Goal: Communication & Community: Answer question/provide support

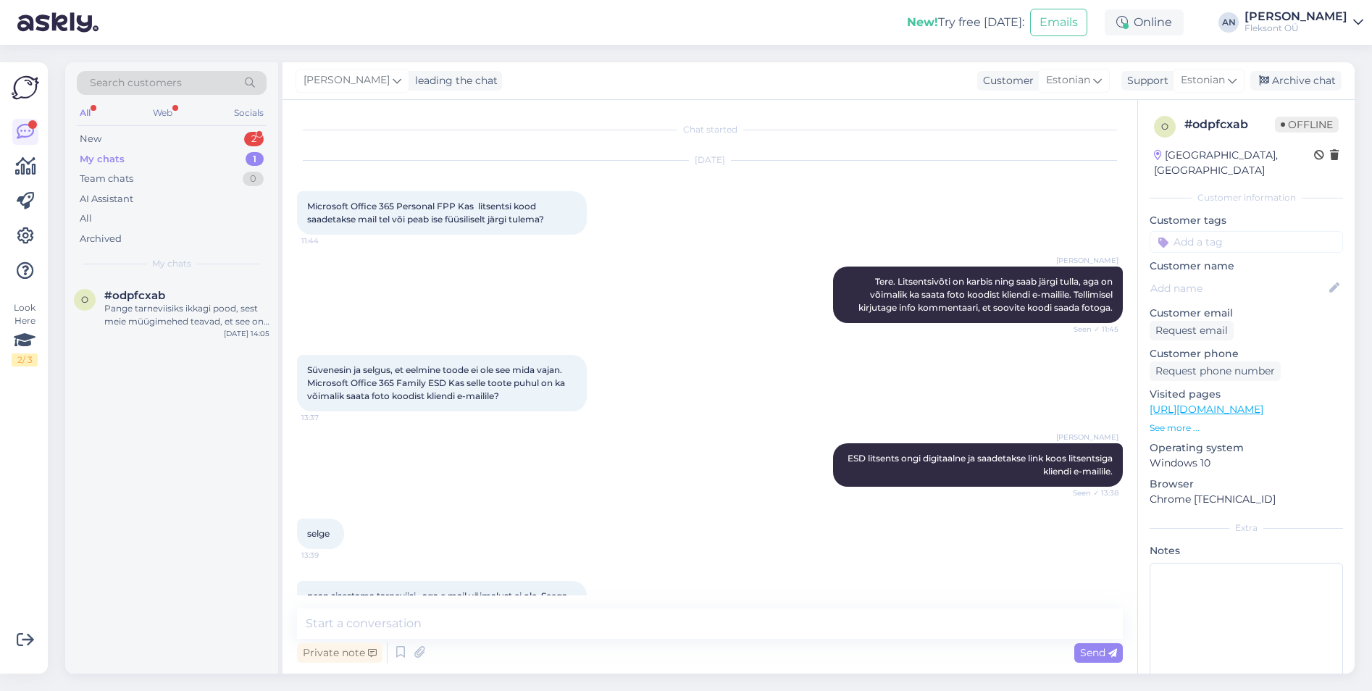
scroll to position [120, 0]
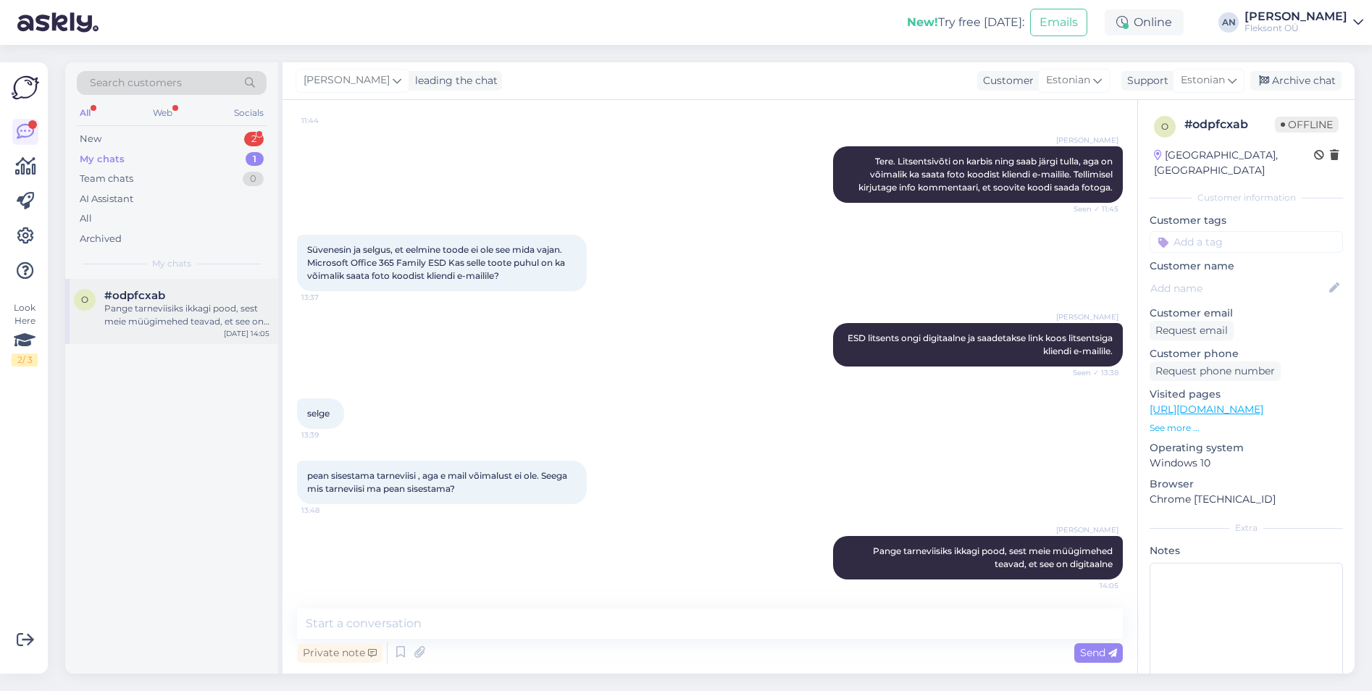
click at [177, 293] on div "#odpfcxab" at bounding box center [186, 295] width 165 height 13
click at [123, 140] on div "New 2" at bounding box center [172, 139] width 190 height 20
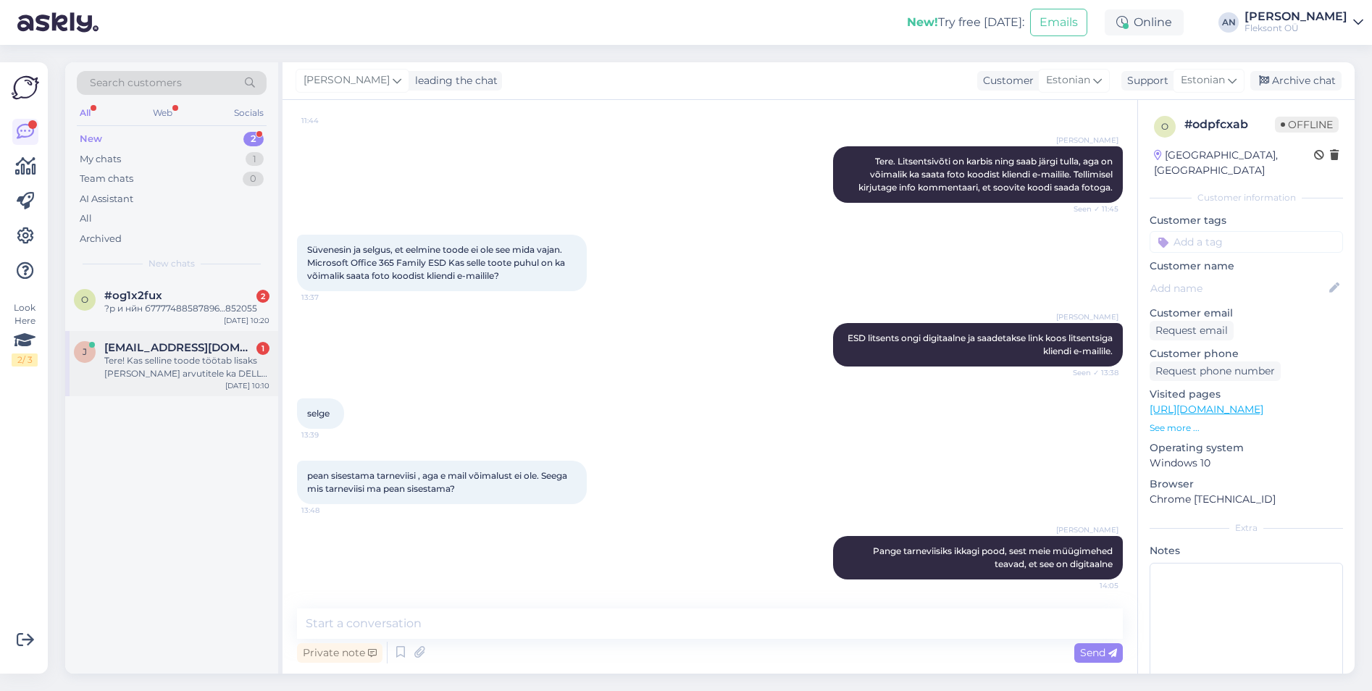
click at [180, 367] on div "Tere! Kas selline toode töötab lisaks [PERSON_NAME] arvutitele ka DELL arutite …" at bounding box center [186, 367] width 165 height 26
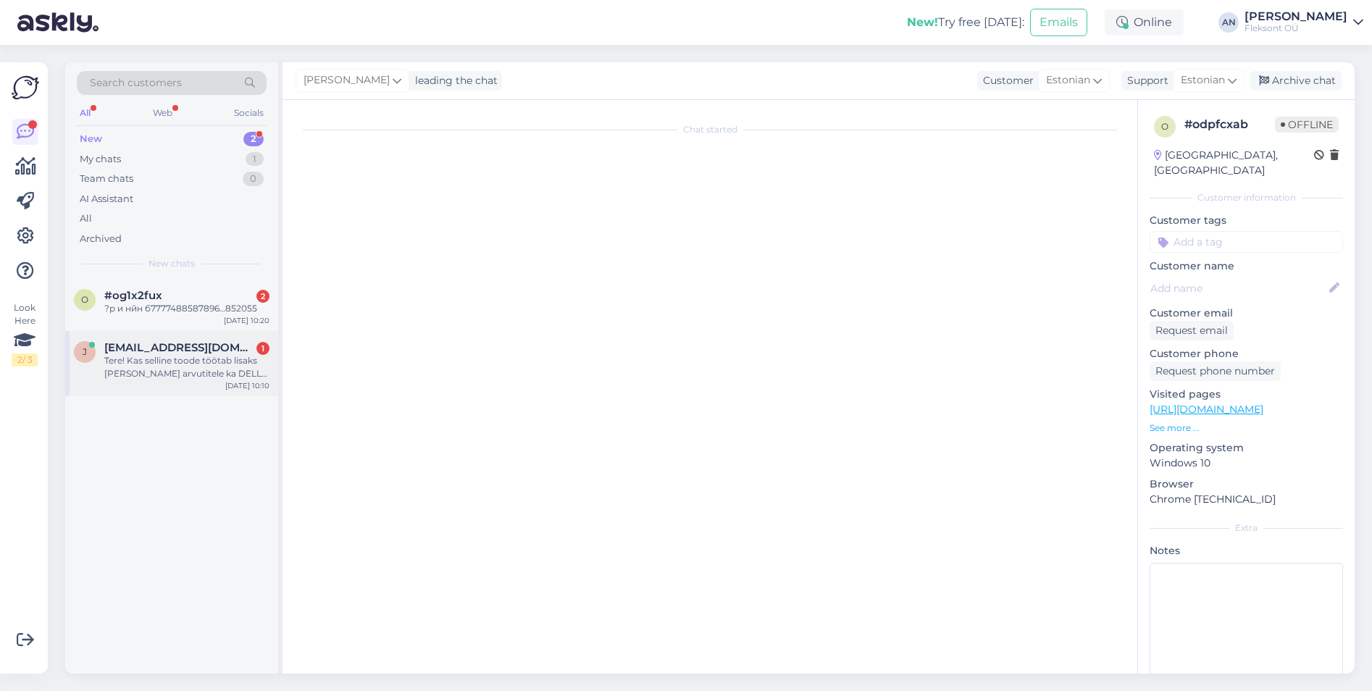
scroll to position [1127, 0]
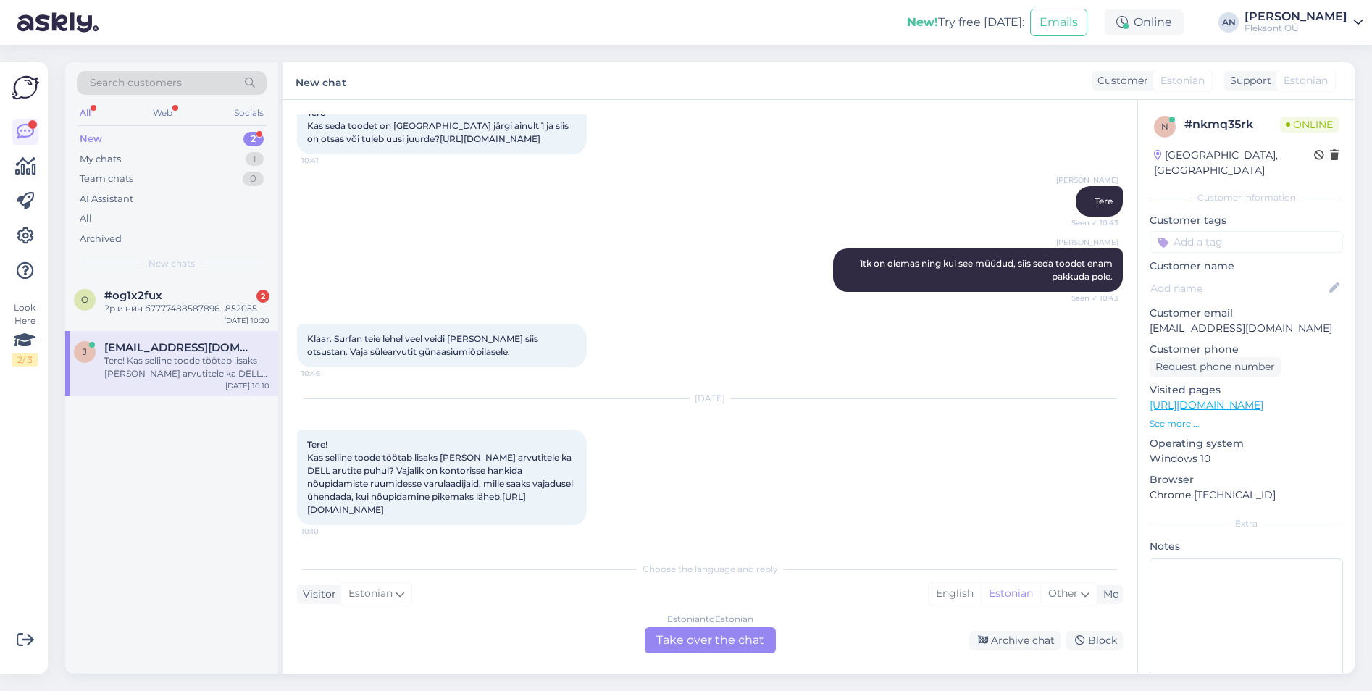
click at [751, 643] on div "Estonian to Estonian Take over the chat" at bounding box center [710, 640] width 131 height 26
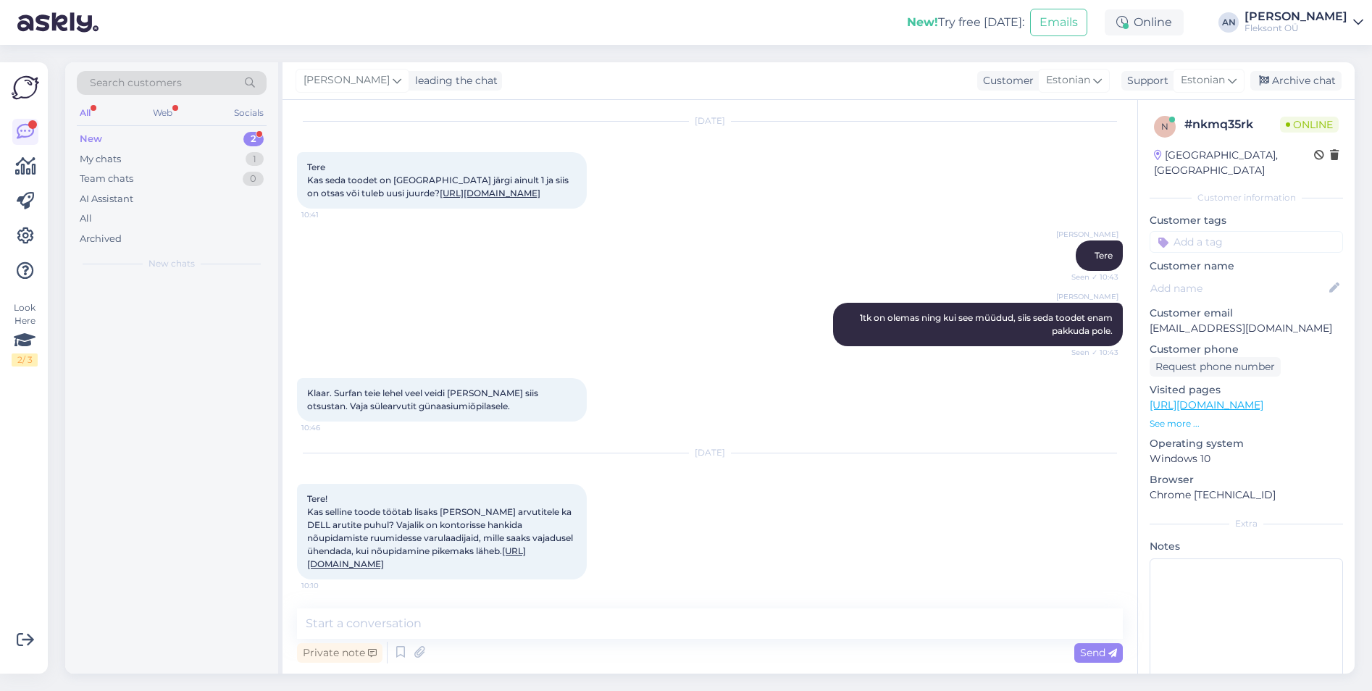
scroll to position [1072, 0]
click at [462, 565] on link "[URL][DOMAIN_NAME]" at bounding box center [416, 558] width 219 height 24
click at [522, 629] on textarea at bounding box center [710, 624] width 826 height 30
type textarea "Tere"
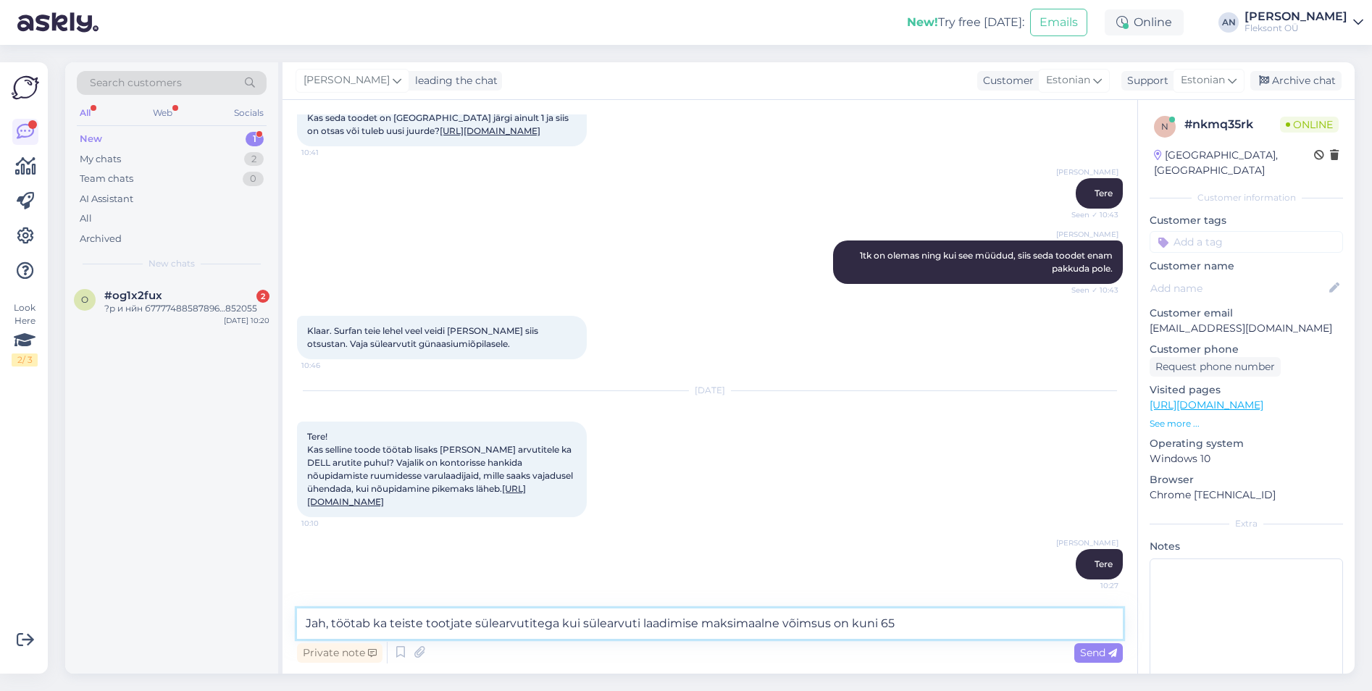
type textarea "Jah, töötab ka teiste tootjate sülearvutitega kui sülearvuti laadimise maksimaa…"
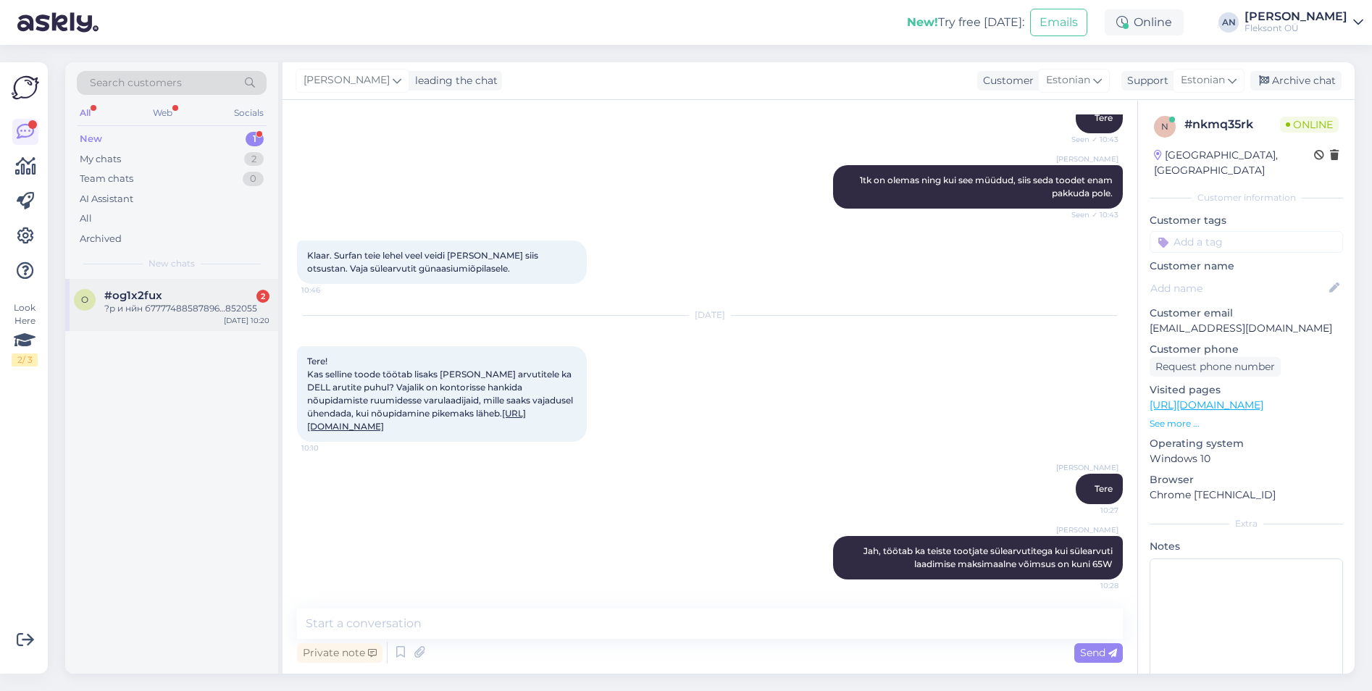
click at [133, 305] on div "?р и нйн б7777488587896…852055" at bounding box center [186, 308] width 165 height 13
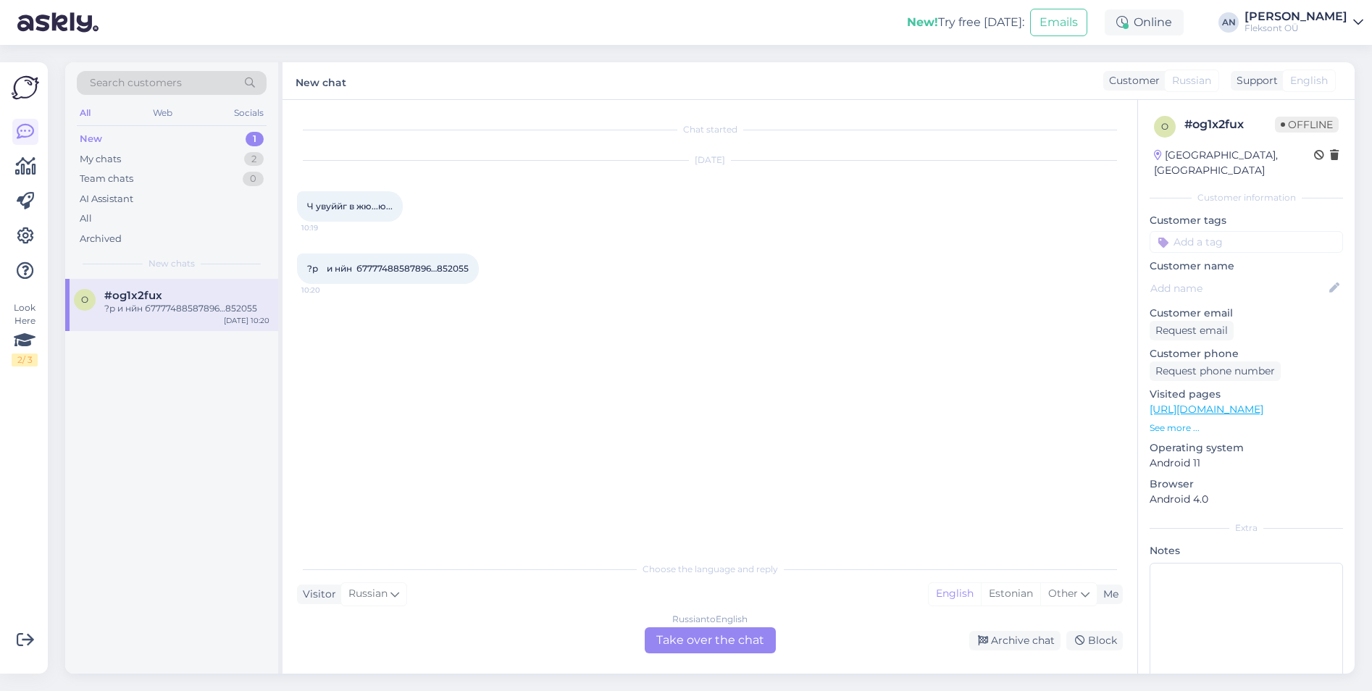
click at [453, 391] on div "Chat started [DATE] Ч увуййг в жю...ю... 10:19 ?р и нйн б7777488587896…852055 1…" at bounding box center [716, 327] width 839 height 427
click at [1025, 597] on div "Estonian" at bounding box center [1010, 594] width 59 height 22
click at [959, 591] on div "English" at bounding box center [955, 594] width 52 height 22
click at [346, 353] on div "Chat started [DATE] Ч увуййг в жю...ю... 10:19 ?р и нйн б7777488587896…852055 1…" at bounding box center [716, 327] width 839 height 427
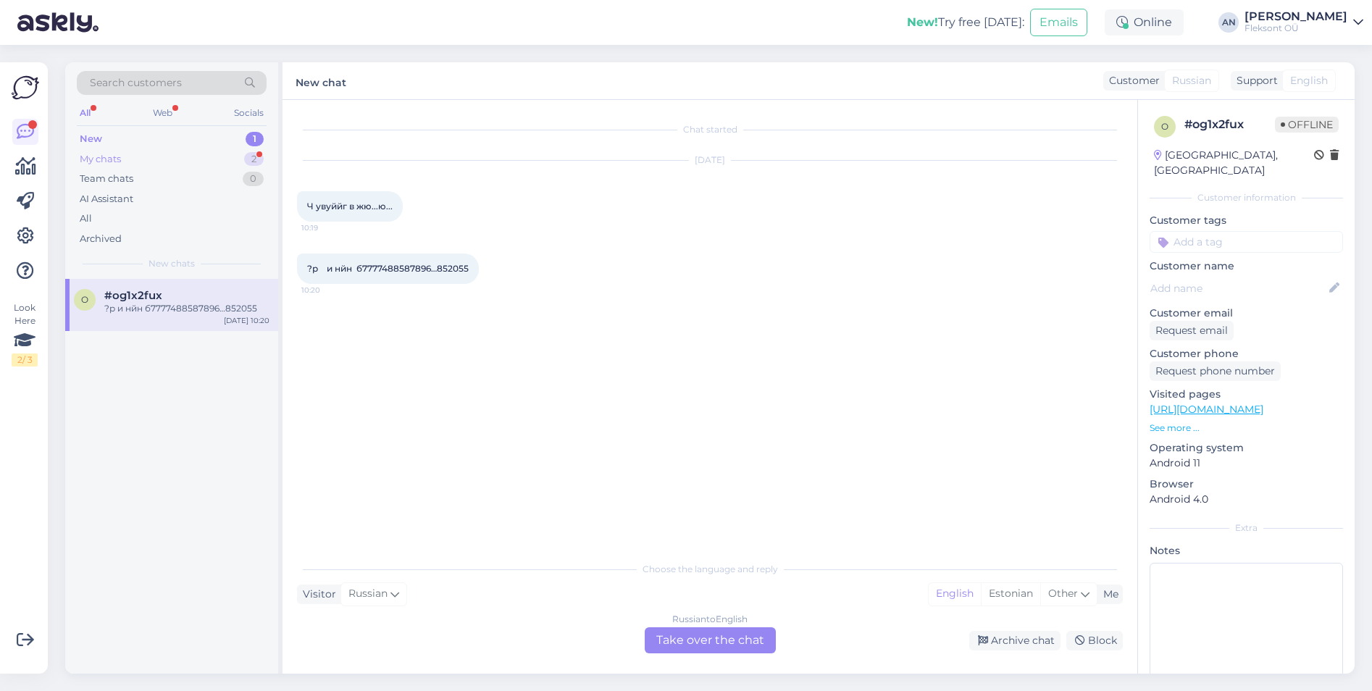
click at [138, 167] on div "My chats 2" at bounding box center [172, 159] width 190 height 20
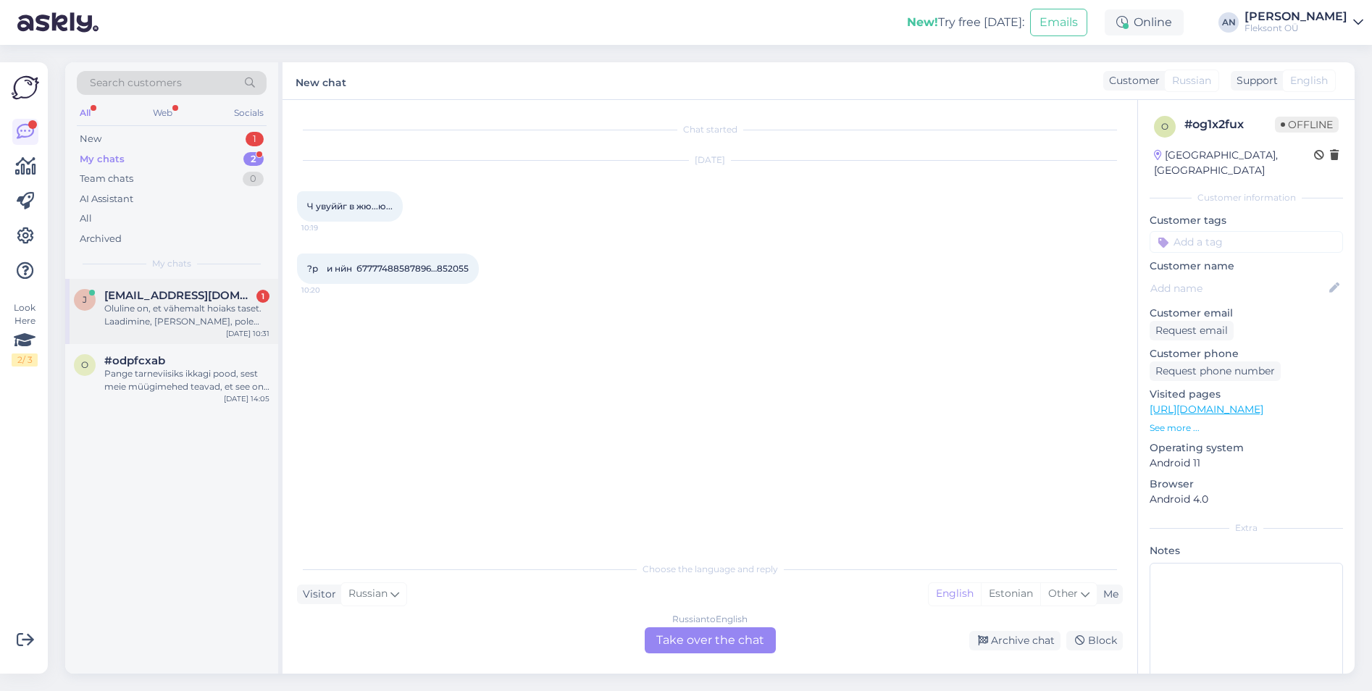
click at [193, 314] on div "Oluline on, et vähemalt hoiaks taset. Laadimine, [PERSON_NAME], pole peamine." at bounding box center [186, 315] width 165 height 26
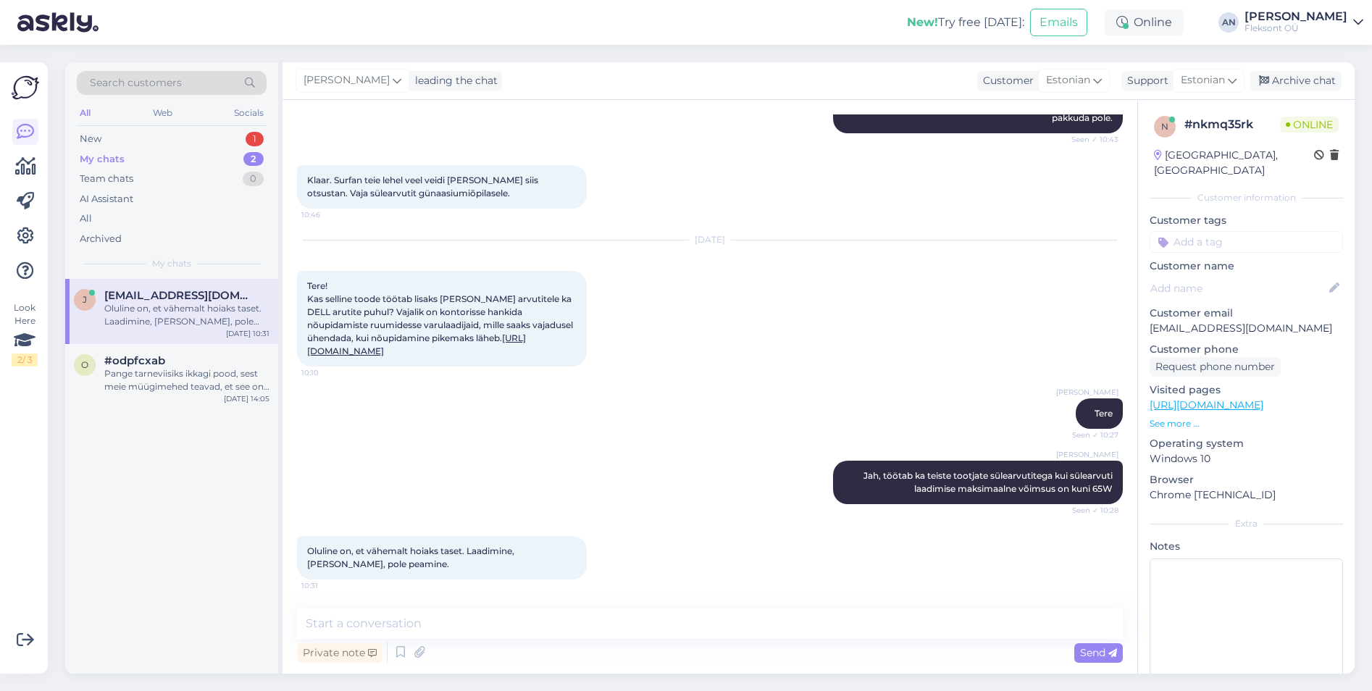
click at [193, 314] on div "Oluline on, et vähemalt hoiaks taset. Laadimine, [PERSON_NAME], pole peamine." at bounding box center [186, 315] width 165 height 26
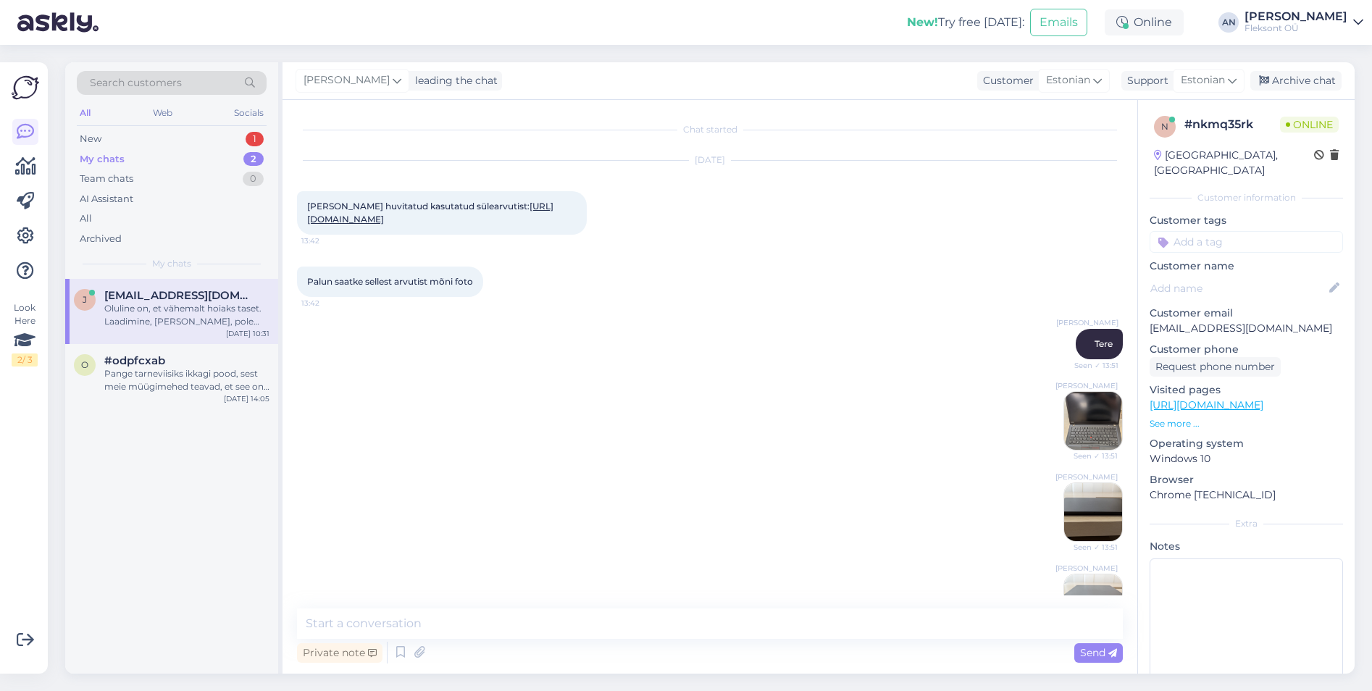
click at [193, 314] on div "Oluline on, et vähemalt hoiaks taset. Laadimine, [PERSON_NAME], pole peamine." at bounding box center [186, 315] width 165 height 26
click at [130, 133] on div "New 1" at bounding box center [172, 139] width 190 height 20
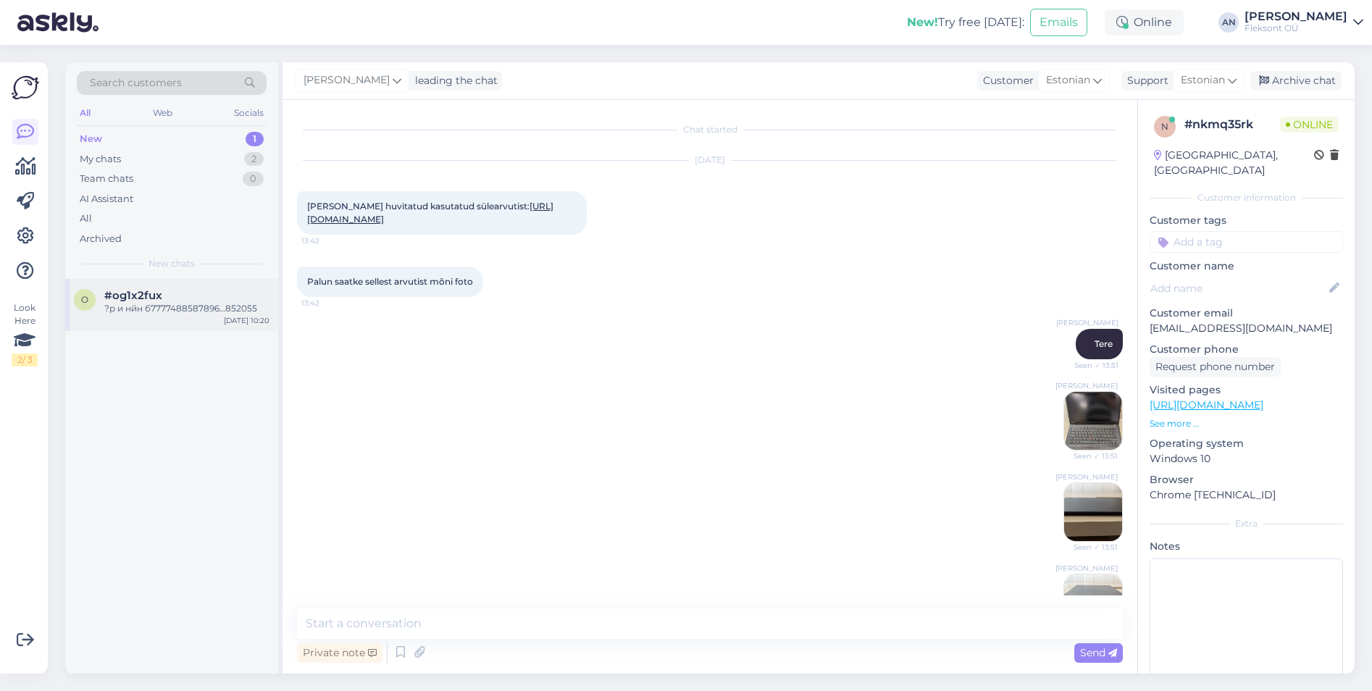
click at [149, 304] on div "?р и нйн б7777488587896…852055" at bounding box center [186, 308] width 165 height 13
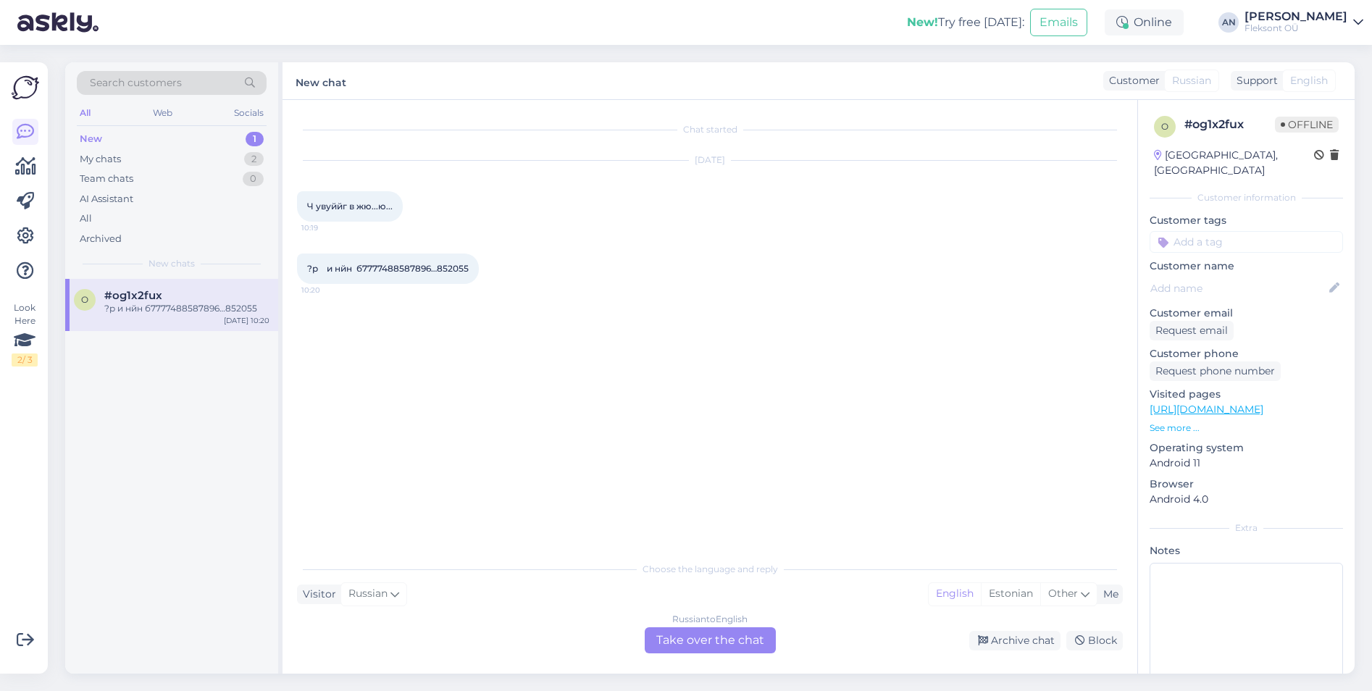
click at [710, 635] on div "Russian to English Take over the chat" at bounding box center [710, 640] width 131 height 26
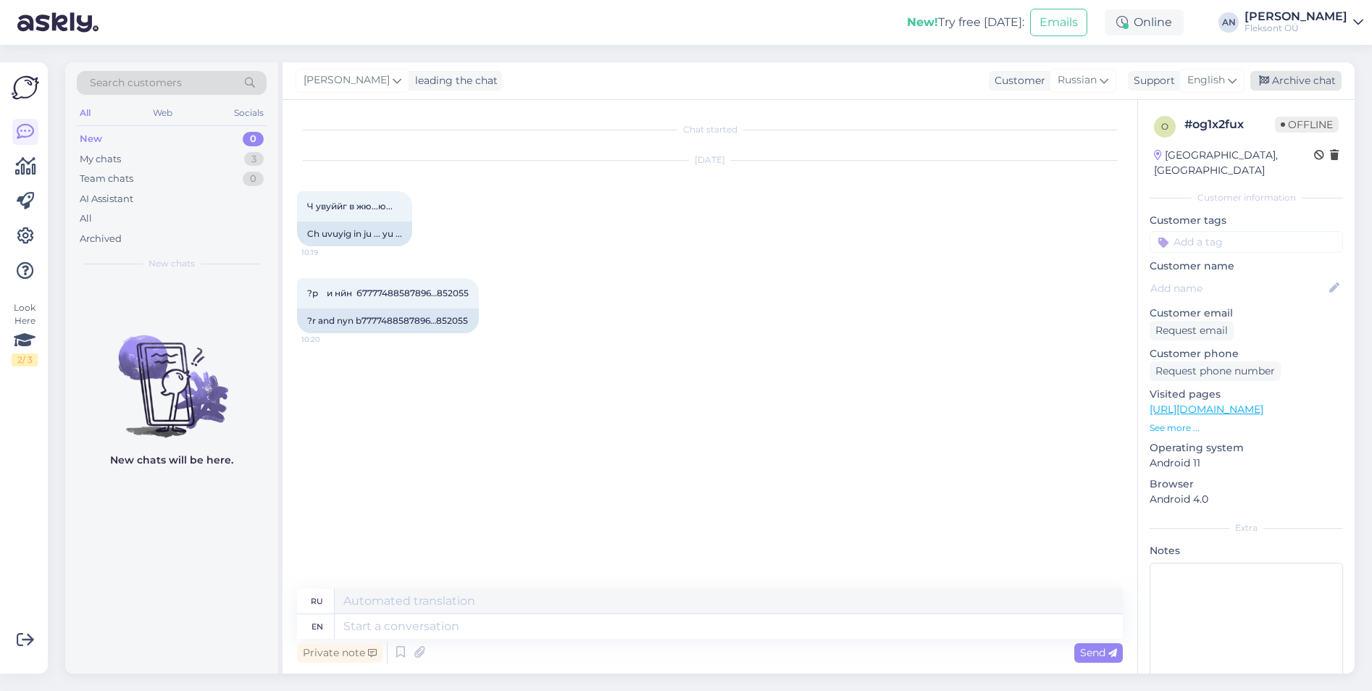
click at [1301, 75] on div "Archive chat" at bounding box center [1296, 81] width 91 height 20
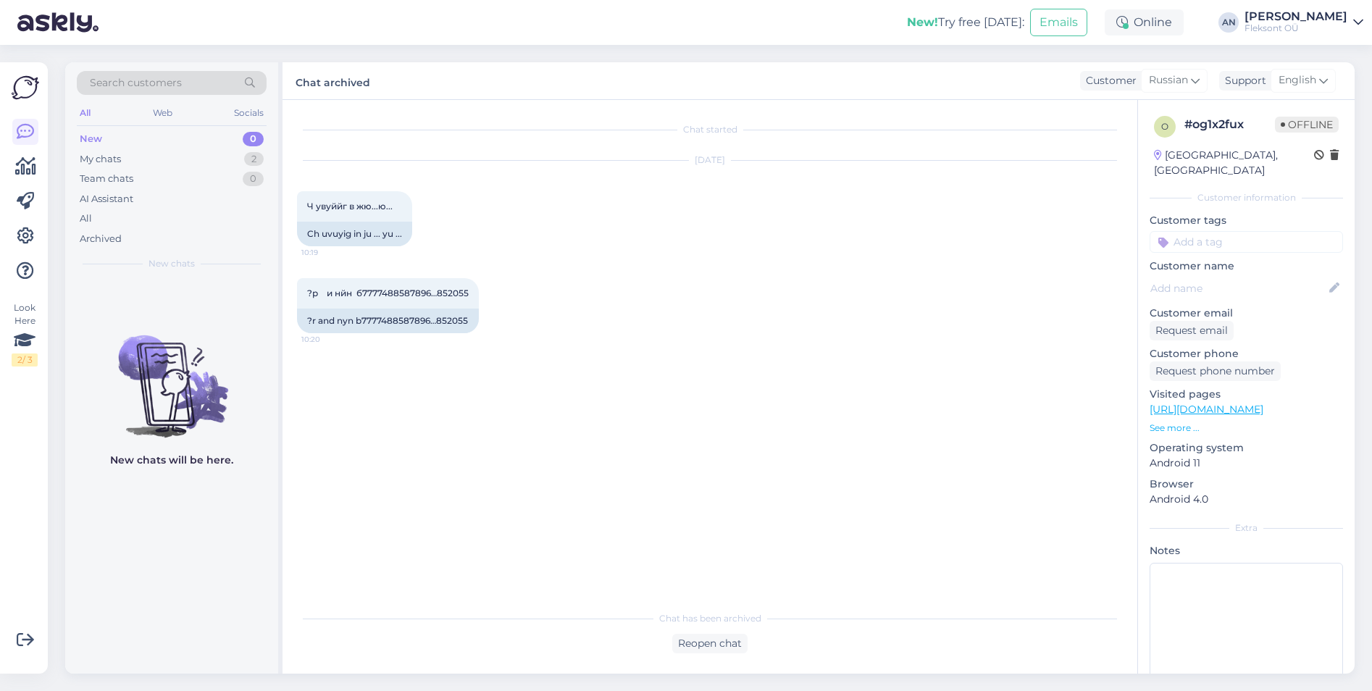
click at [865, 347] on div "?р и нйн б7777488587896…852055 10:20 ?r and nyn b7777488587896…852055" at bounding box center [710, 305] width 826 height 87
click at [111, 159] on div "My chats" at bounding box center [100, 159] width 41 height 14
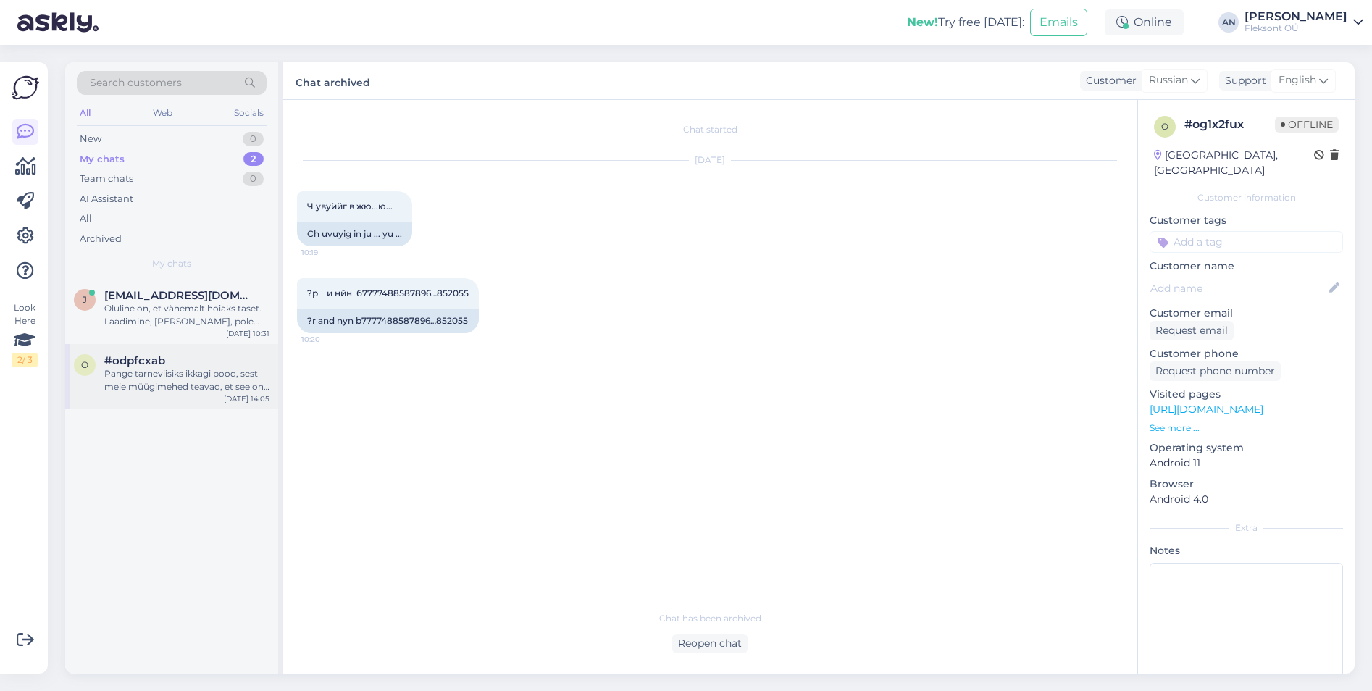
click at [142, 381] on div "Pange tarneviisiks ikkagi pood, sest meie müügimehed teavad, et see on digitaal…" at bounding box center [186, 380] width 165 height 26
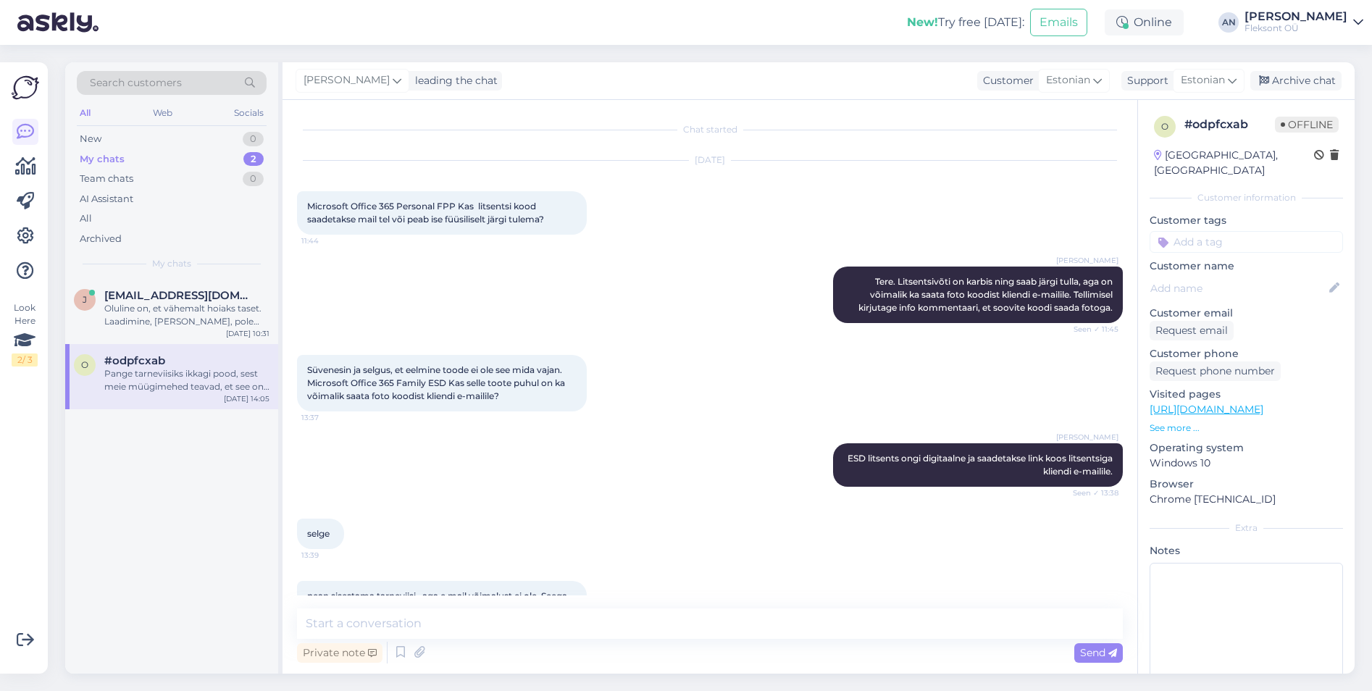
scroll to position [120, 0]
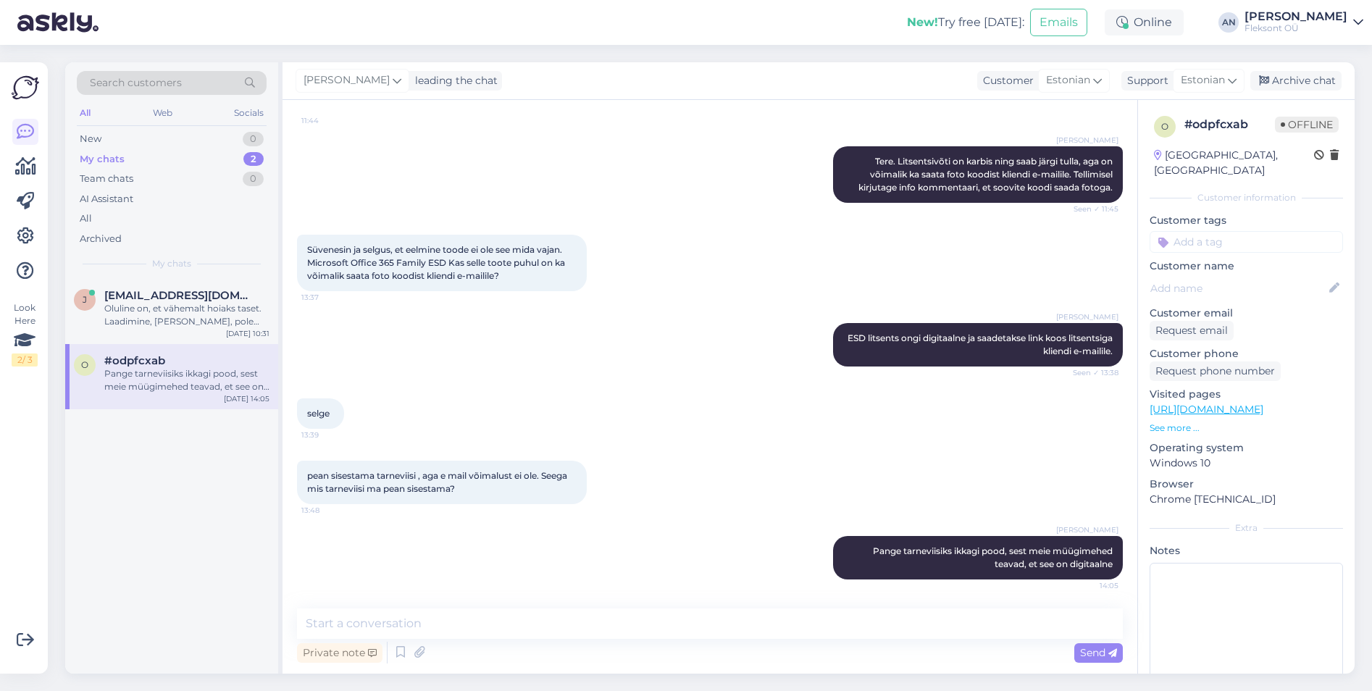
click at [713, 359] on div "[PERSON_NAME] ESD litsents ongi digitaalne ja saadetakse link koos litsentsiga …" at bounding box center [710, 344] width 826 height 75
click at [179, 285] on div "[PERSON_NAME] [PERSON_NAME][EMAIL_ADDRESS][DOMAIN_NAME] Oluline on, et vähemalt…" at bounding box center [171, 311] width 213 height 65
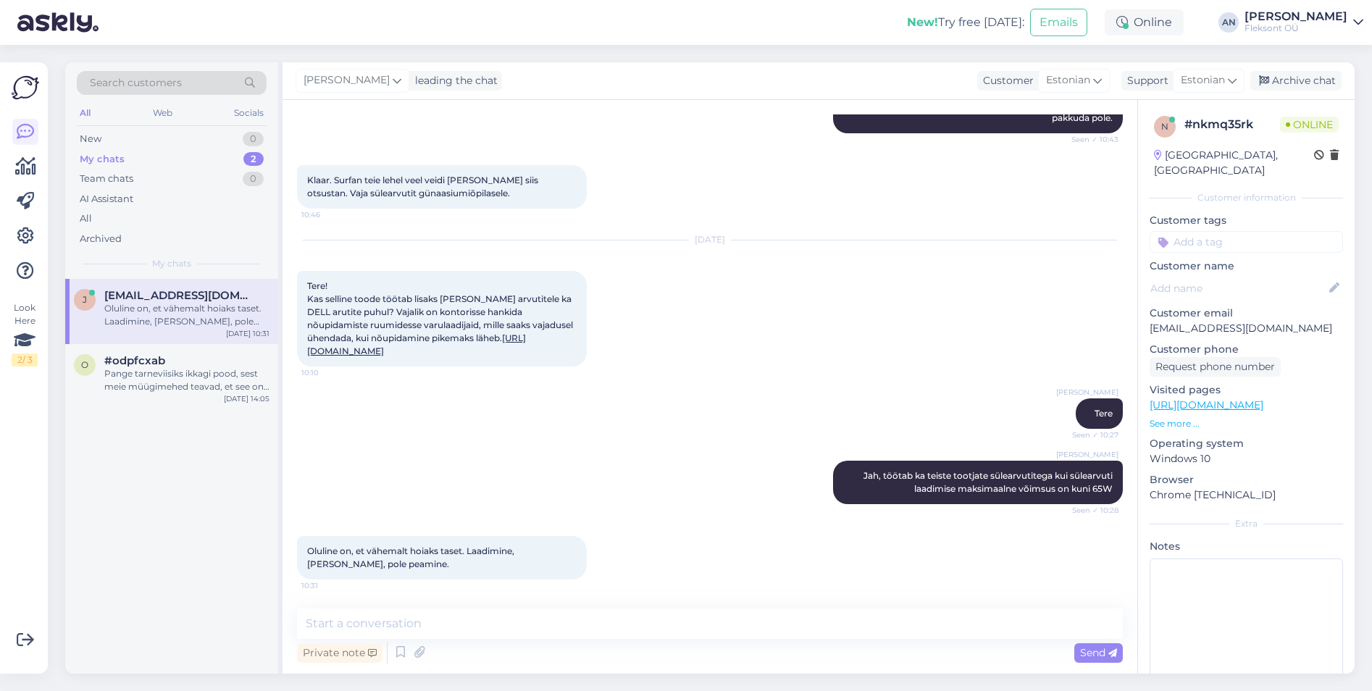
click at [713, 451] on div "[PERSON_NAME], töötab ka teiste tootjate sülearvutitega kui sülearvuti laadimis…" at bounding box center [710, 482] width 826 height 75
click at [156, 375] on div "Pange tarneviisiks ikkagi pood, sest meie müügimehed teavad, et see on digitaal…" at bounding box center [186, 380] width 165 height 26
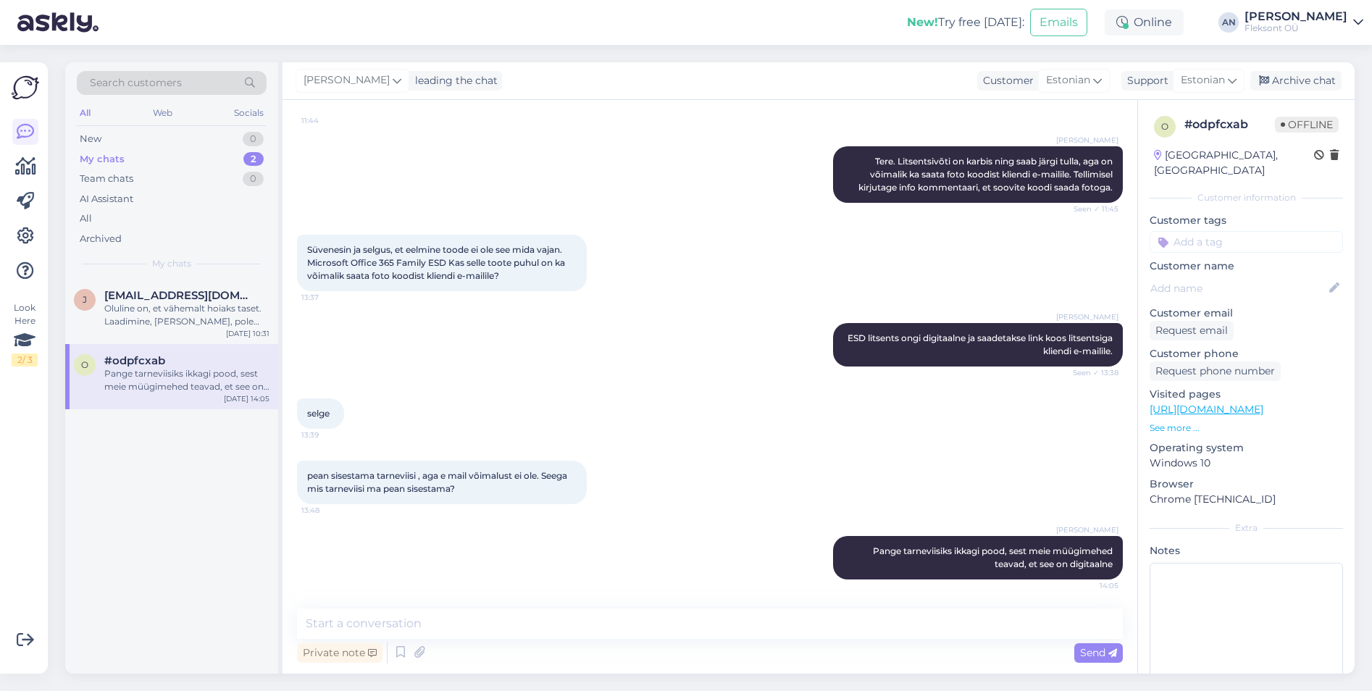
scroll to position [120, 0]
click at [1312, 82] on div "Archive chat" at bounding box center [1296, 81] width 91 height 20
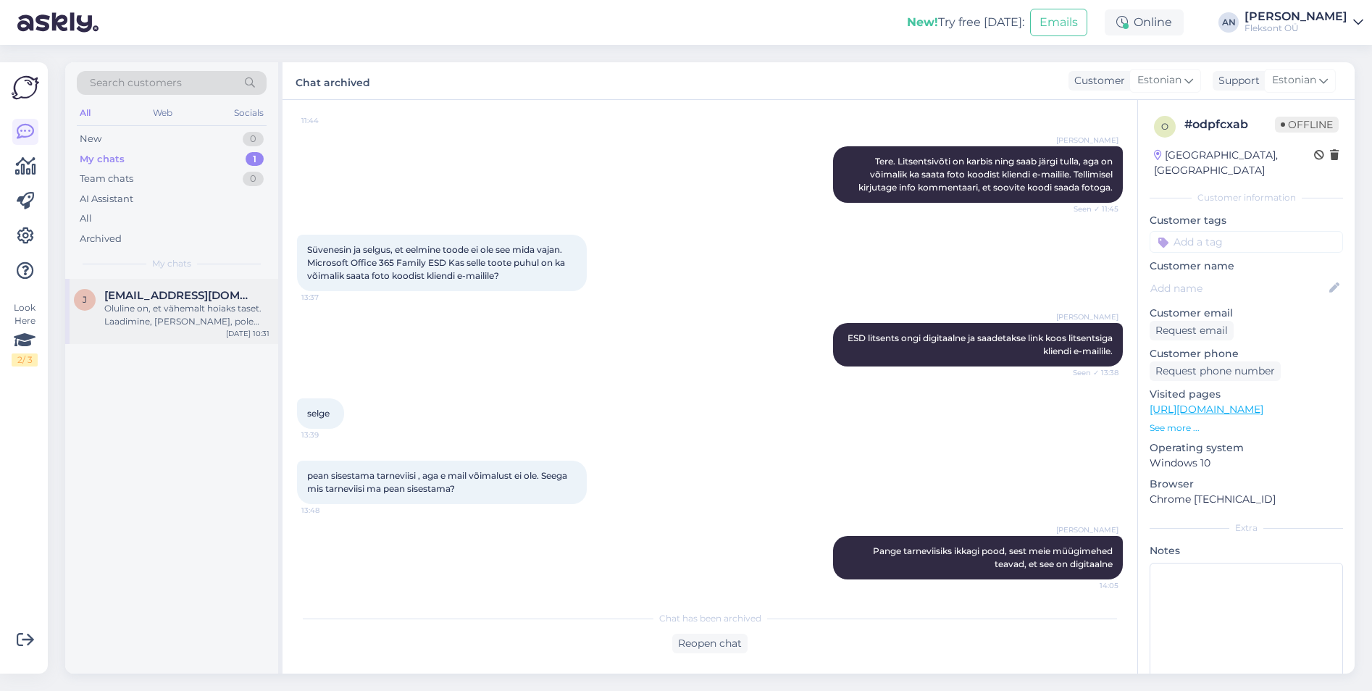
click at [185, 306] on div "Oluline on, et vähemalt hoiaks taset. Laadimine, [PERSON_NAME], pole peamine." at bounding box center [186, 315] width 165 height 26
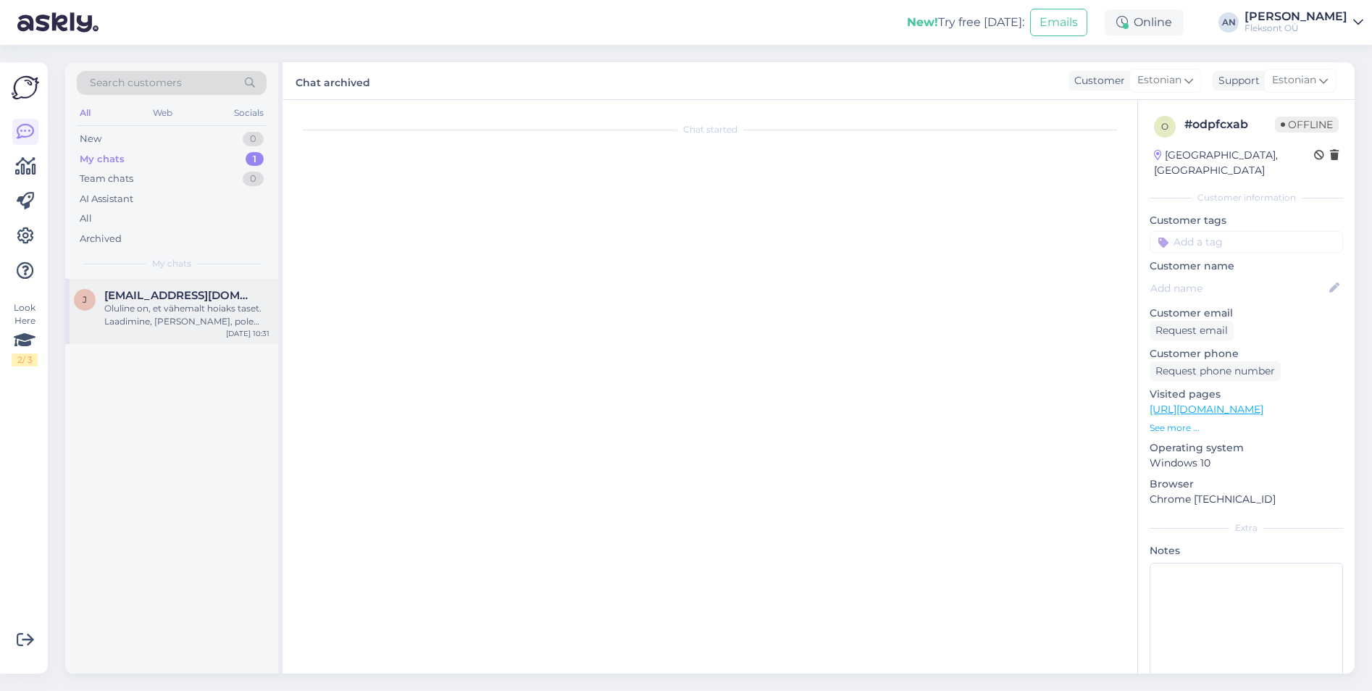
scroll to position [1285, 0]
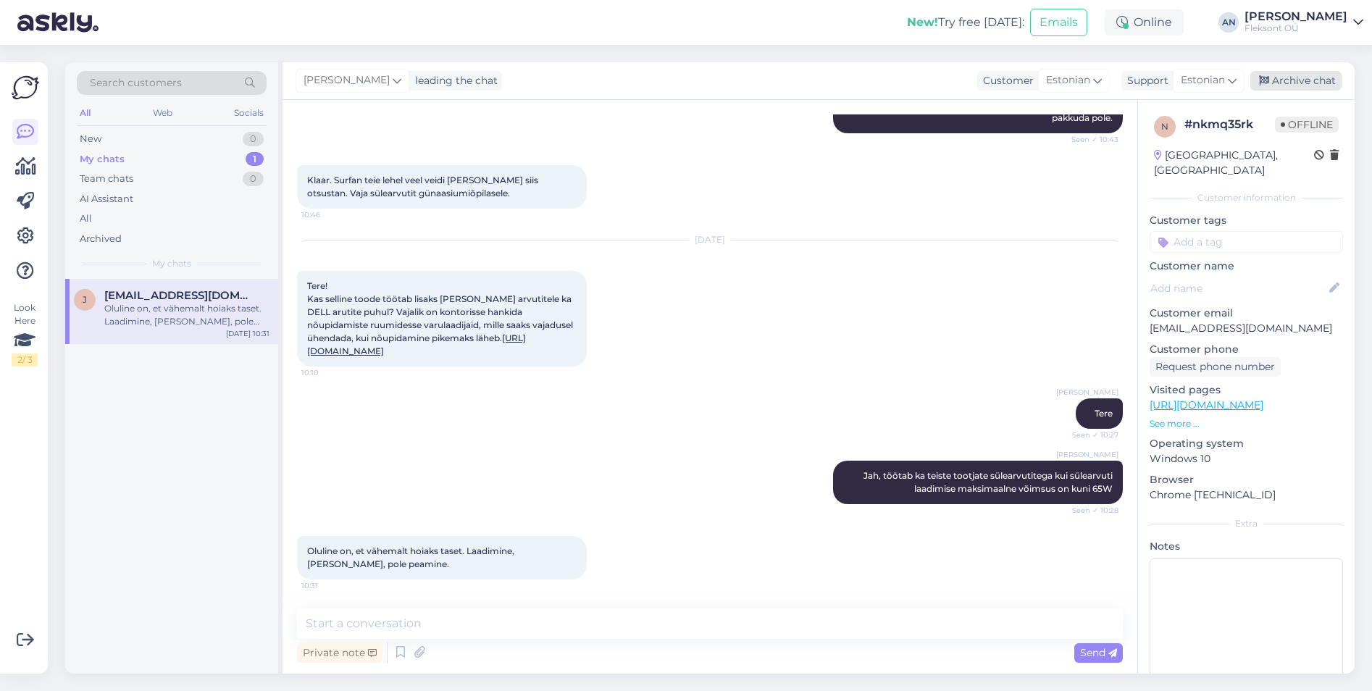
click at [1285, 77] on div "Archive chat" at bounding box center [1296, 81] width 91 height 20
